Goal: Information Seeking & Learning: Learn about a topic

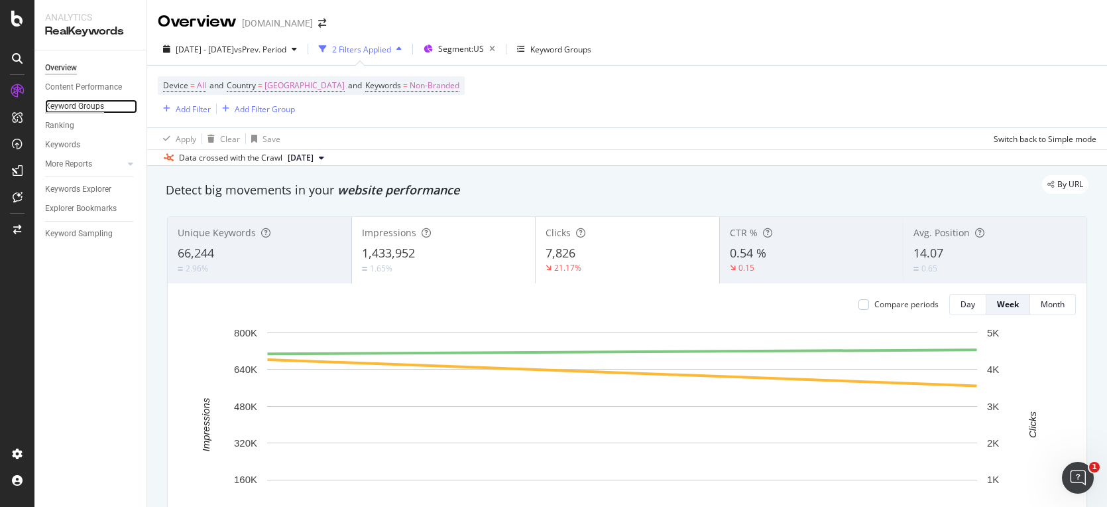
click at [75, 108] on div "Keyword Groups" at bounding box center [74, 106] width 59 height 14
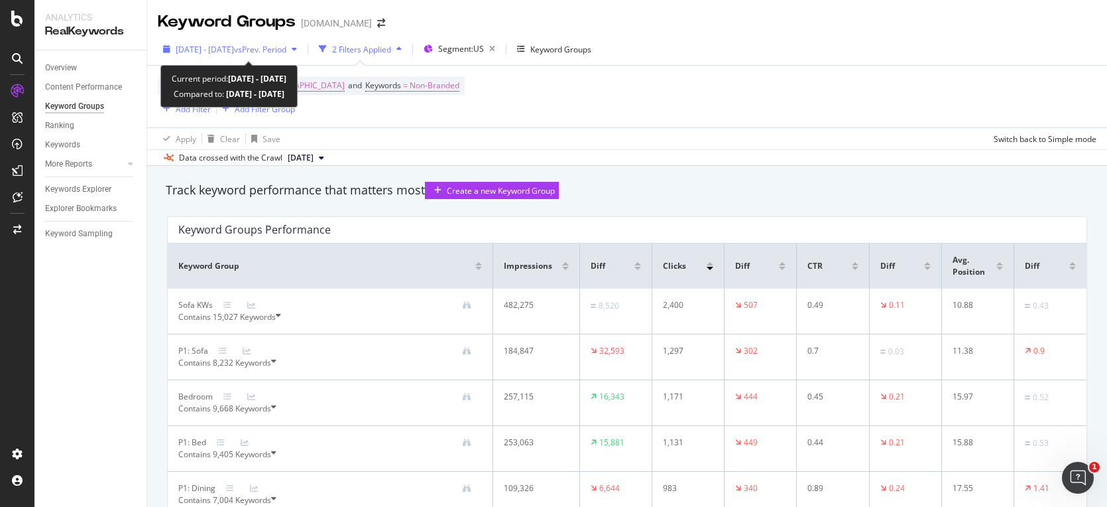
click at [214, 48] on span "[DATE] - [DATE]" at bounding box center [205, 49] width 58 height 11
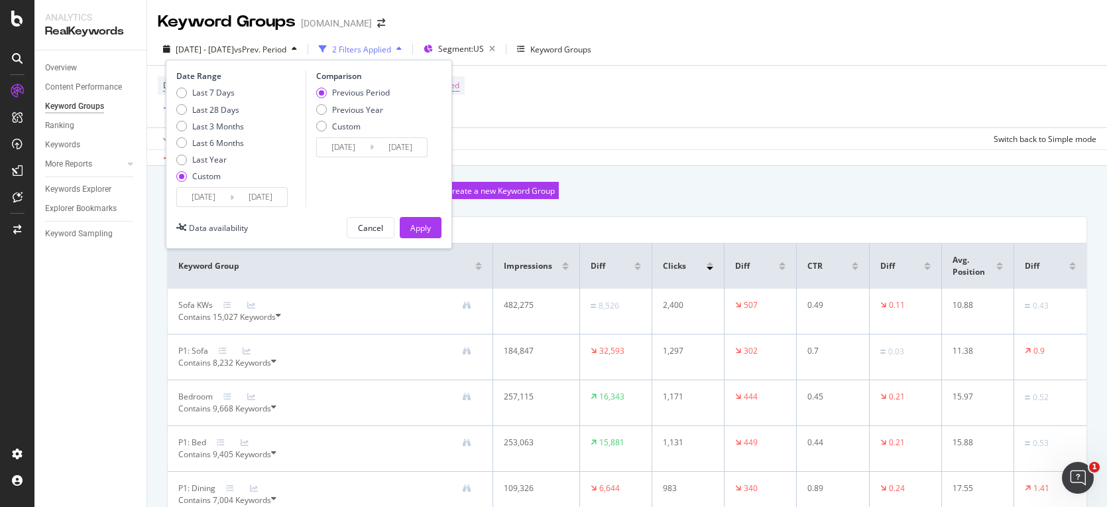
click at [223, 201] on input "[DATE]" at bounding box center [203, 197] width 53 height 19
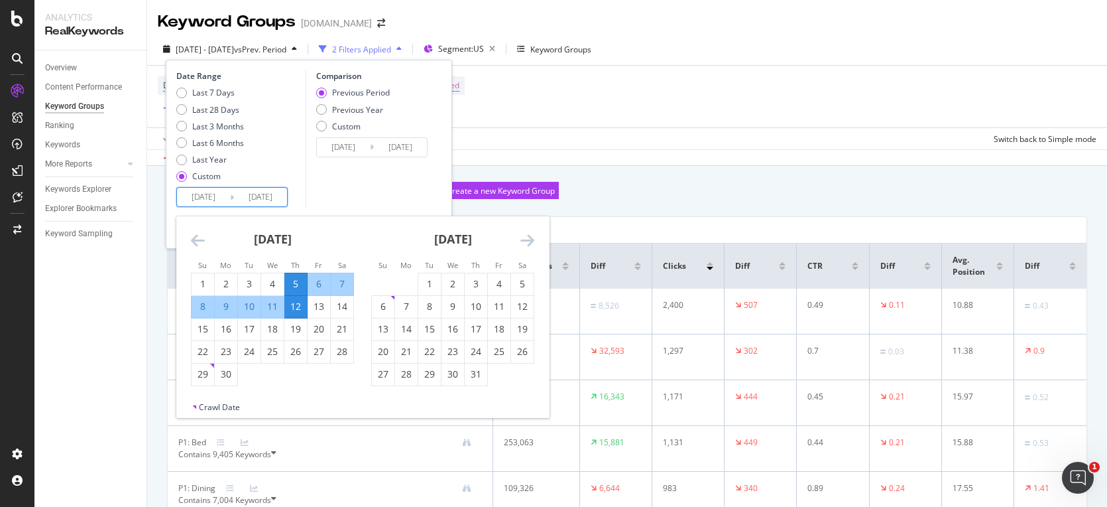
click at [186, 244] on div "[DATE] 1 2 3 4 5 6 7 8 9 10 11 12 13 14 15 16 17 18 19 20 21 22 23 24 25 26 27 …" at bounding box center [272, 301] width 180 height 170
click at [198, 240] on icon "Move backward to switch to the previous month." at bounding box center [198, 240] width 14 height 16
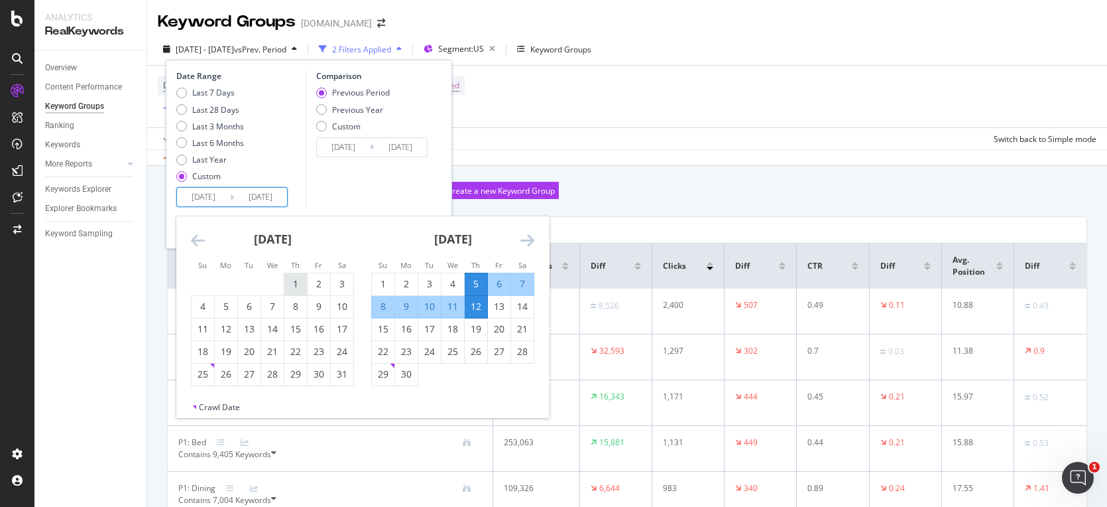
click at [298, 281] on div "1" at bounding box center [295, 283] width 23 height 13
type input "[DATE]"
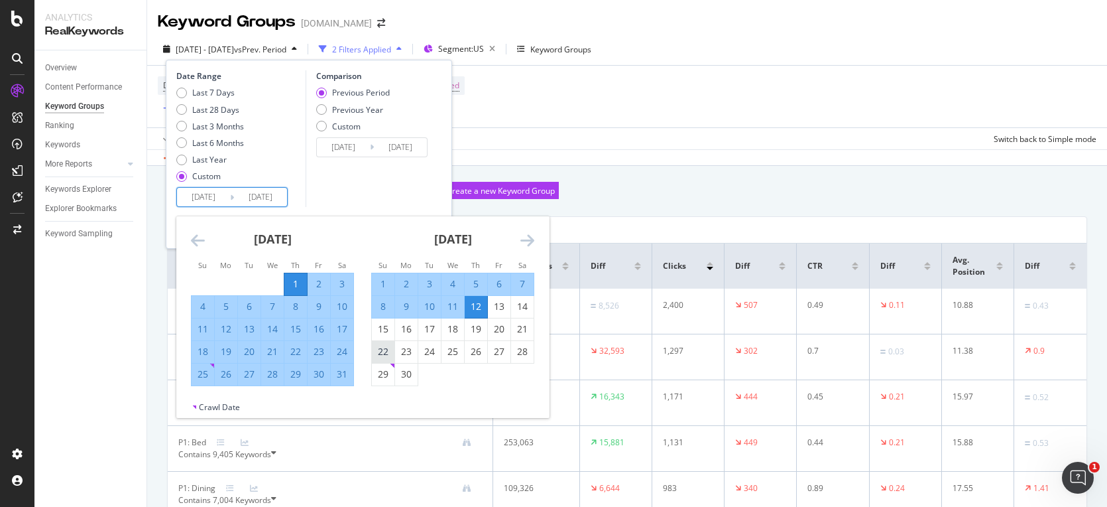
click at [387, 348] on div "22" at bounding box center [383, 351] width 23 height 13
type input "[DATE]"
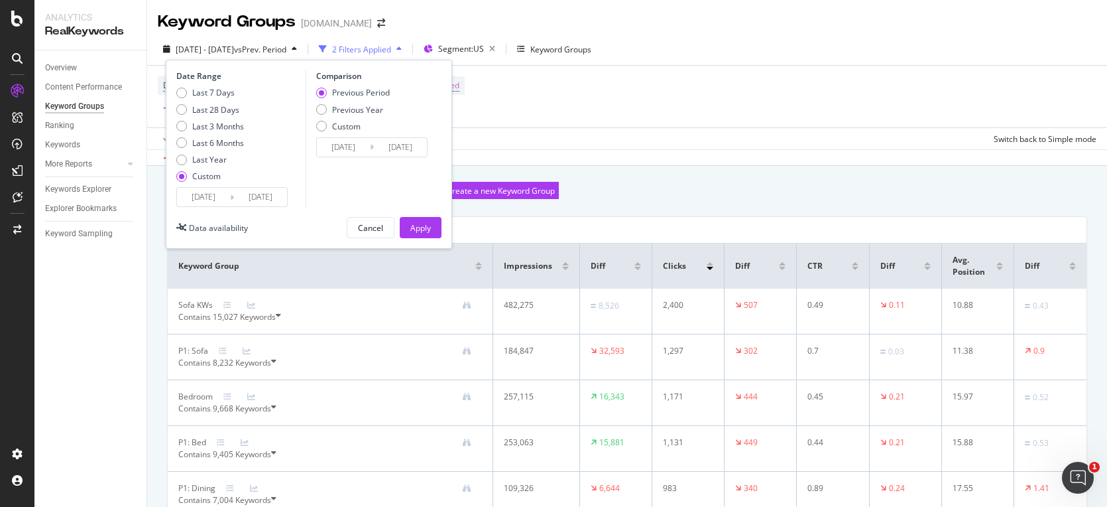
click at [215, 196] on input "[DATE]" at bounding box center [203, 197] width 53 height 19
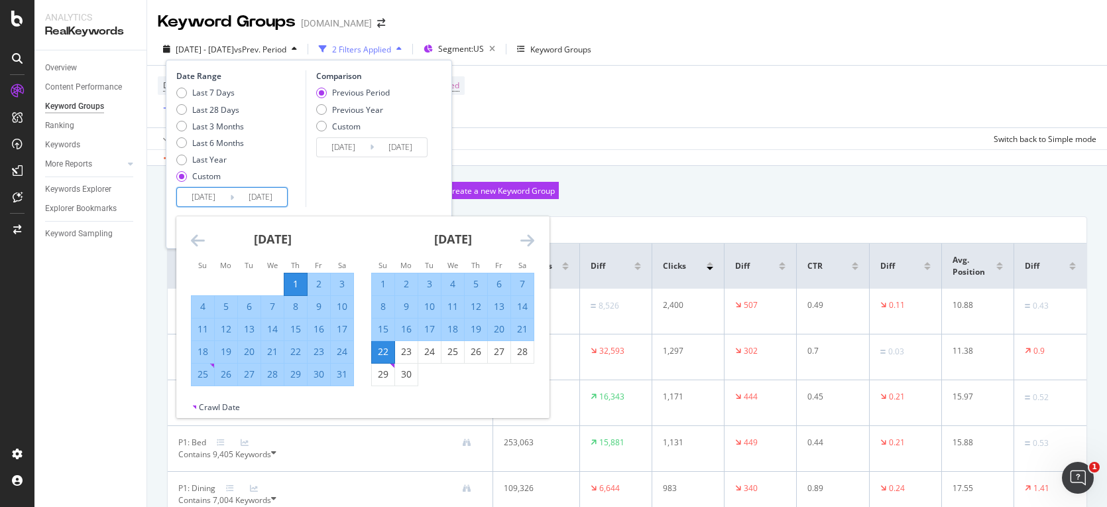
click at [522, 237] on icon "Move forward to switch to the next month." at bounding box center [527, 240] width 14 height 16
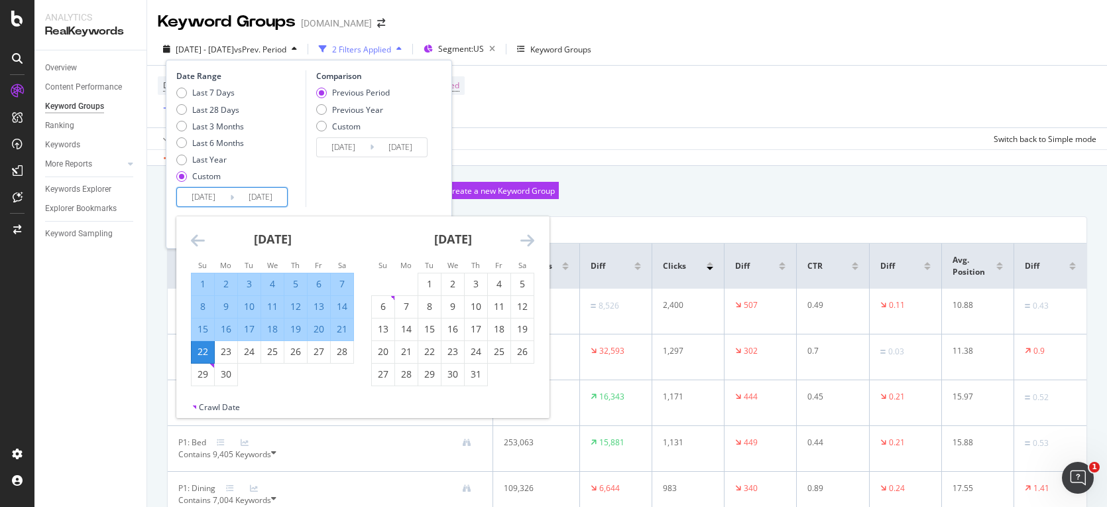
click at [522, 237] on icon "Move forward to switch to the next month." at bounding box center [527, 240] width 14 height 16
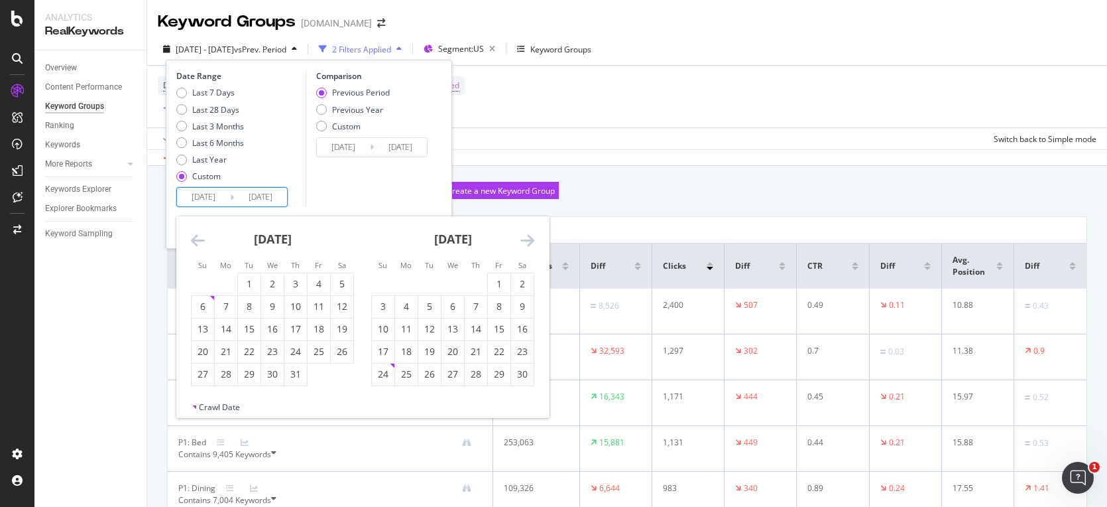
click at [522, 237] on icon "Move forward to switch to the next month." at bounding box center [527, 240] width 14 height 16
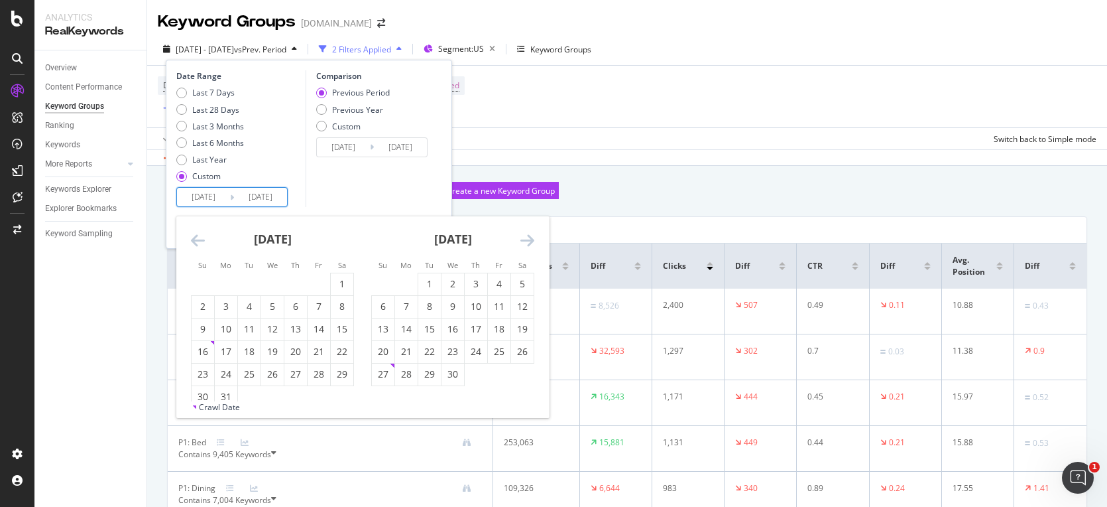
click at [522, 237] on icon "Move forward to switch to the next month." at bounding box center [527, 240] width 14 height 16
drag, startPoint x: 489, startPoint y: 283, endPoint x: 494, endPoint y: 278, distance: 7.0
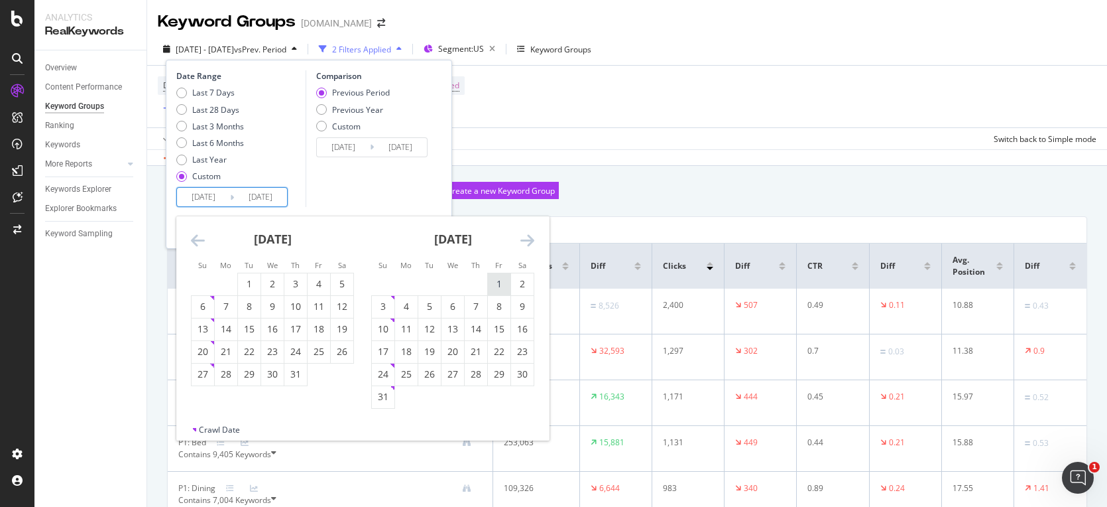
click at [489, 283] on div "1" at bounding box center [499, 283] width 23 height 13
type input "[DATE]"
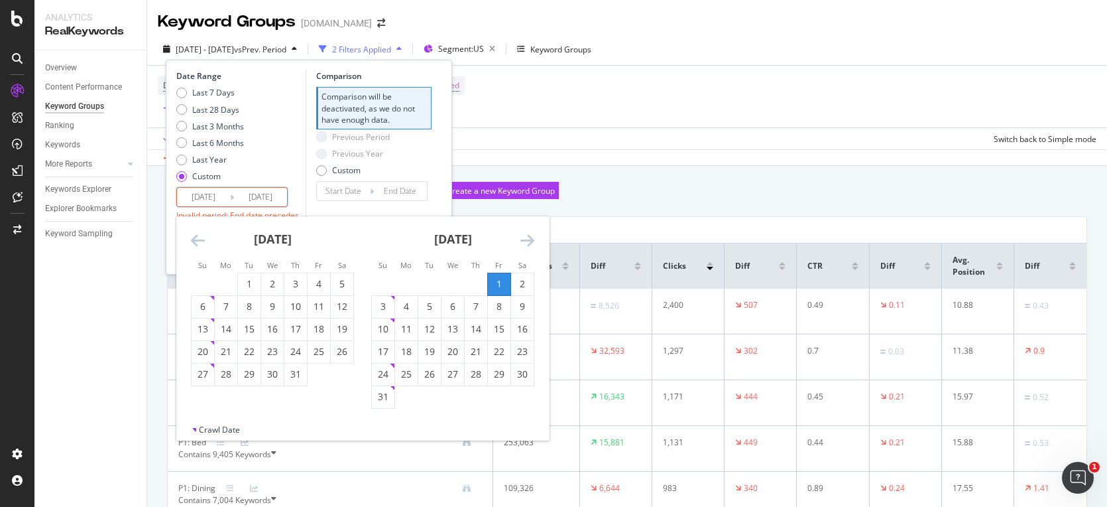
click at [529, 239] on icon "Move forward to switch to the next month." at bounding box center [527, 240] width 14 height 16
click at [377, 346] on div "21" at bounding box center [383, 351] width 23 height 13
type input "[DATE]"
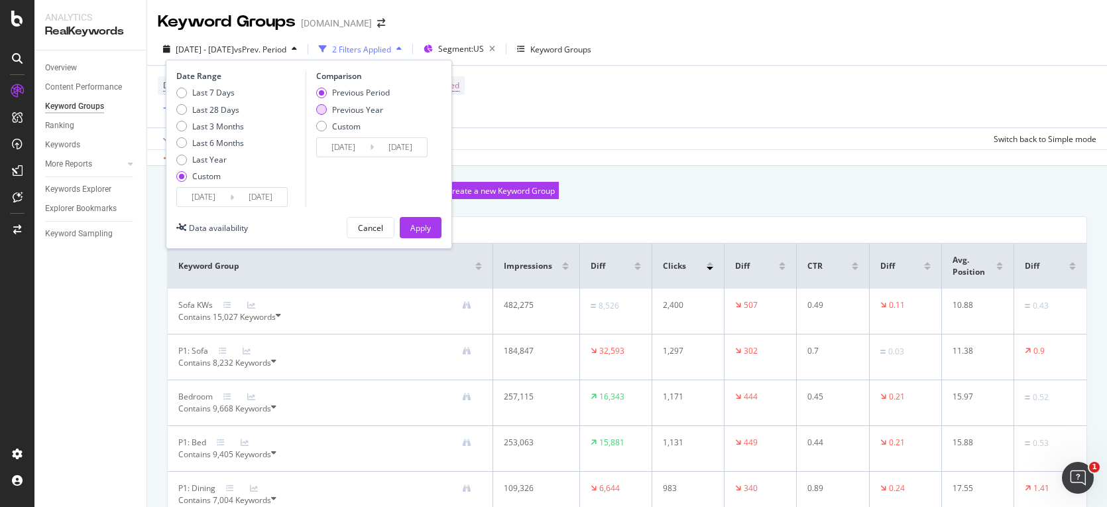
click at [347, 110] on div "Previous Year" at bounding box center [357, 109] width 51 height 11
type input "[DATE]"
click at [414, 226] on div "Apply" at bounding box center [420, 227] width 21 height 11
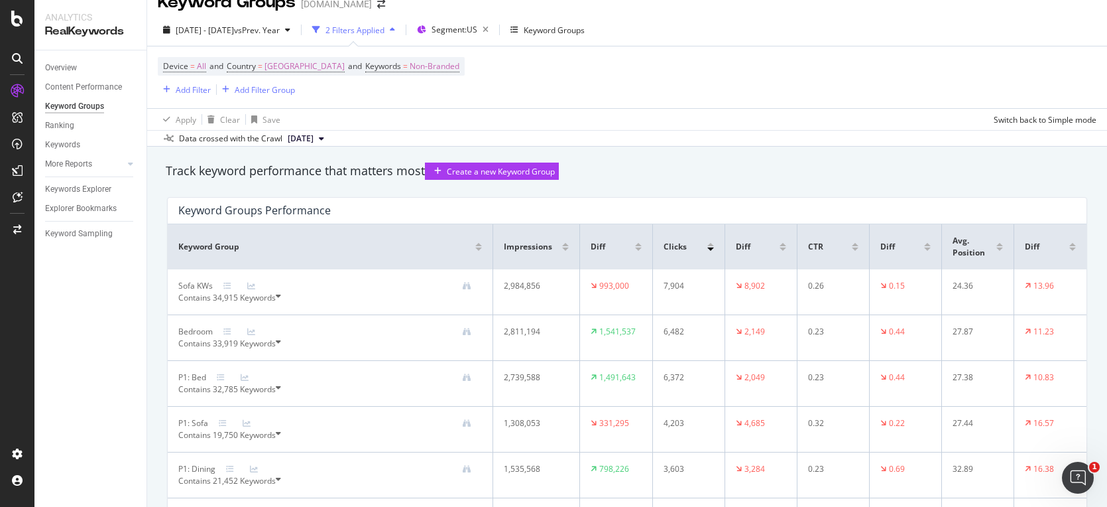
scroll to position [25, 0]
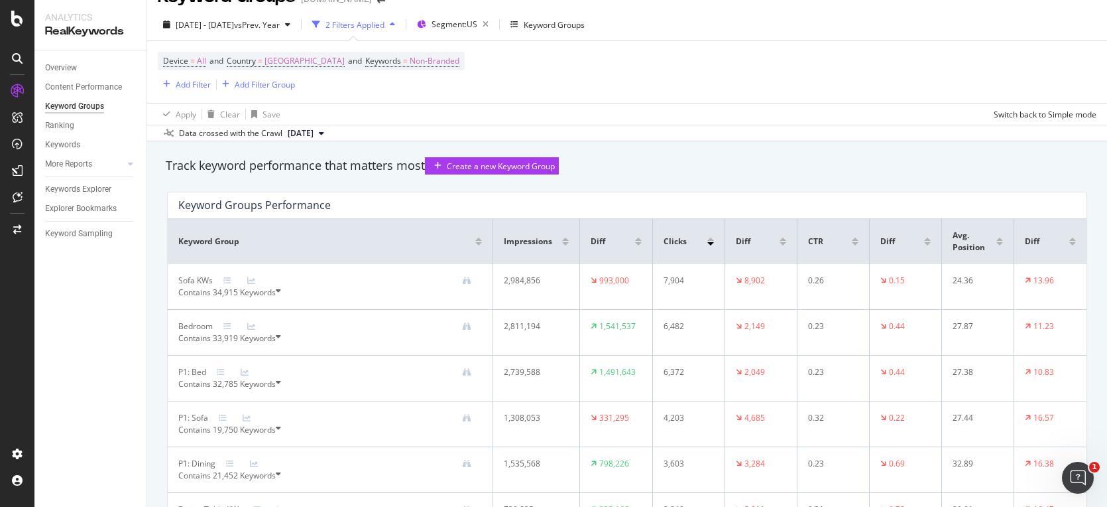
click at [281, 298] on icon at bounding box center [278, 292] width 5 height 12
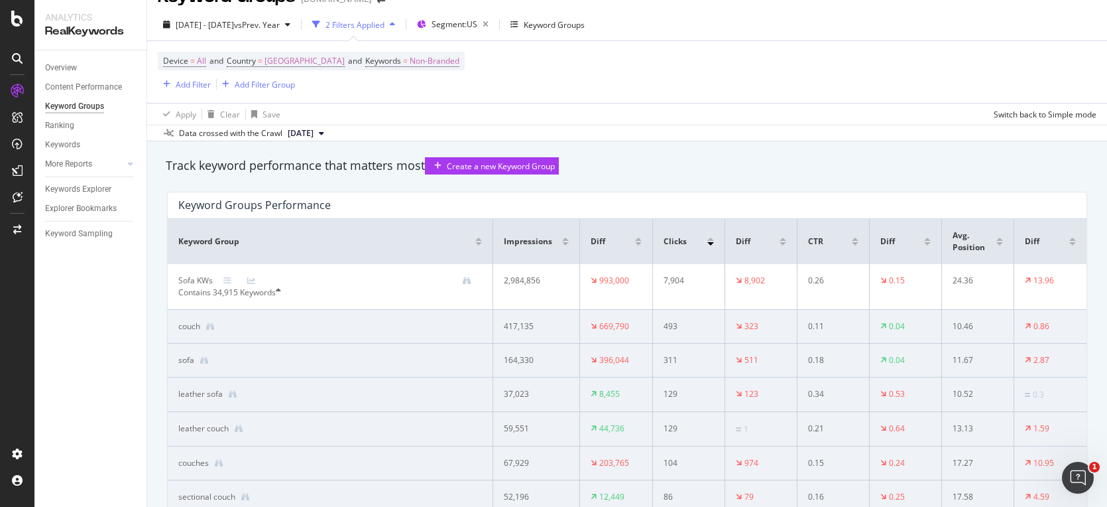
click at [194, 286] on div "Sofa KWs" at bounding box center [195, 280] width 34 height 12
click at [249, 284] on icon at bounding box center [251, 280] width 8 height 8
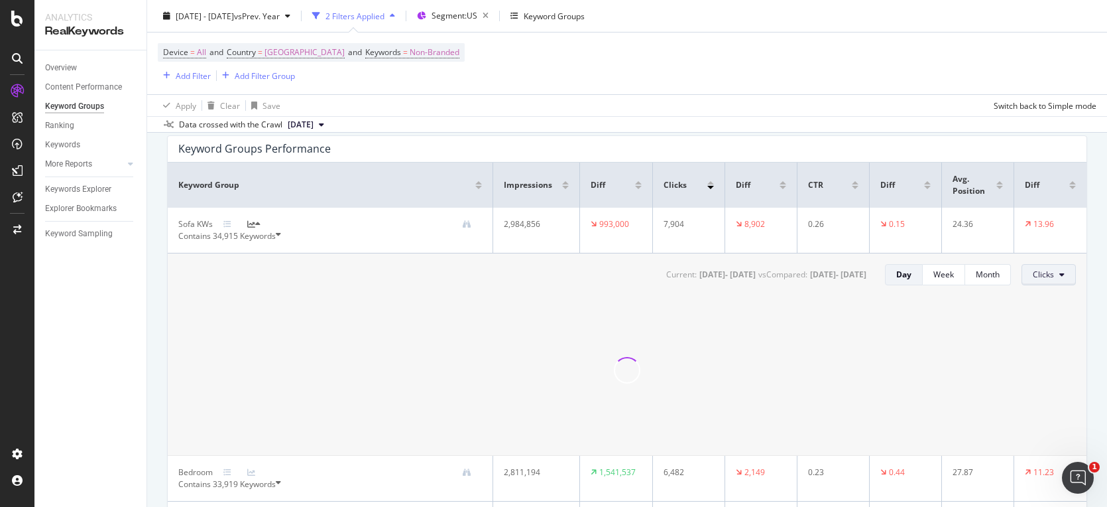
scroll to position [85, 0]
click at [940, 276] on div "Week" at bounding box center [943, 270] width 21 height 11
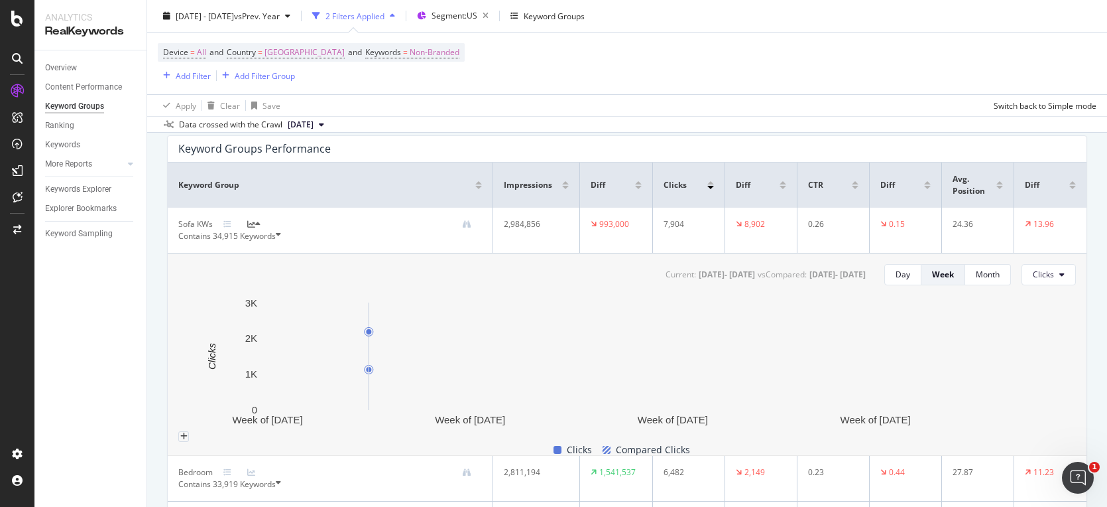
scroll to position [0, 0]
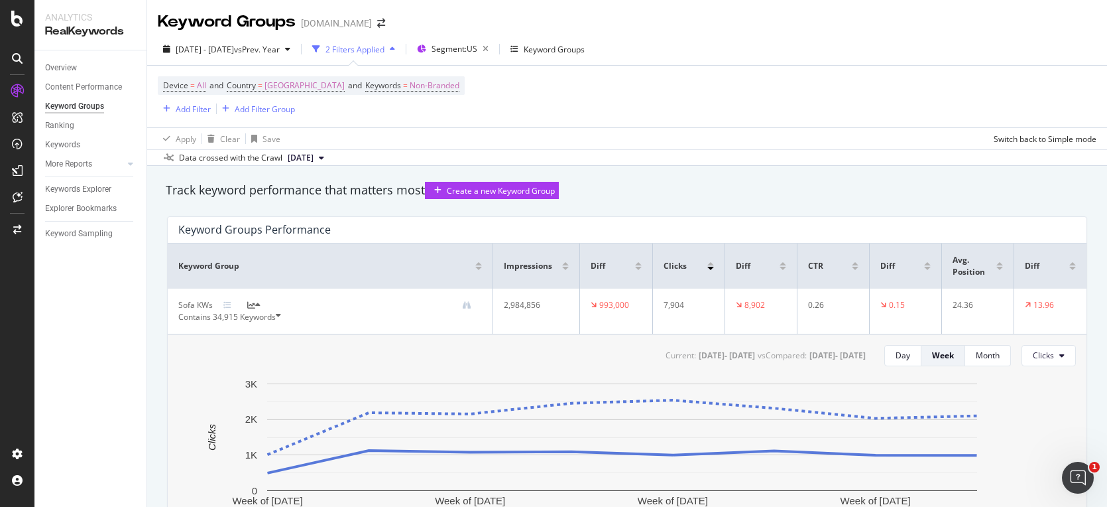
click at [284, 323] on div "Contains 34,915 Keywords" at bounding box center [330, 317] width 304 height 12
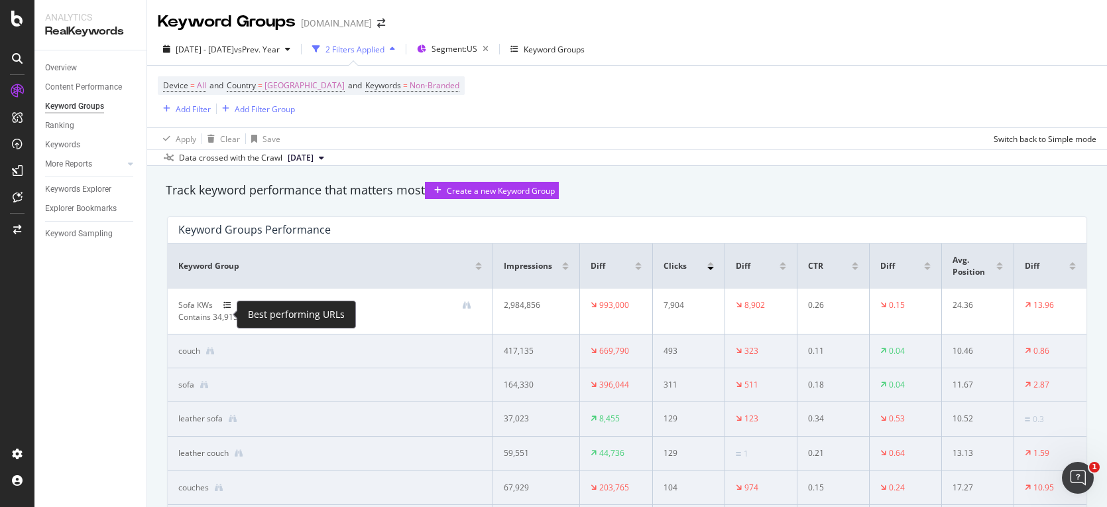
click at [229, 309] on icon at bounding box center [227, 305] width 8 height 8
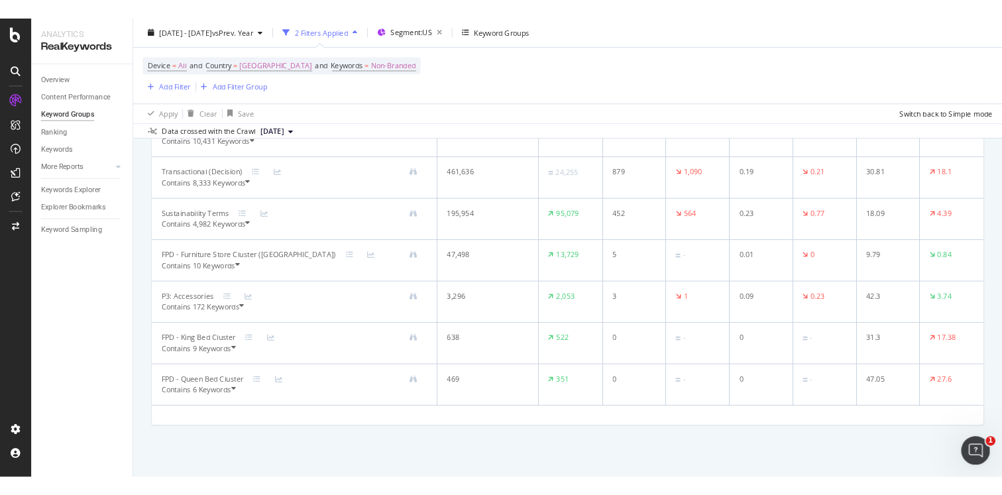
scroll to position [1135, 0]
